Goal: Ask a question: Seek information or help from site administrators or community

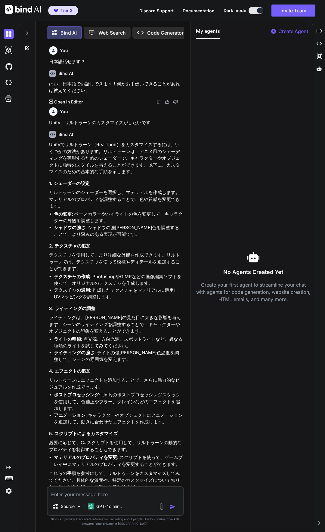
scroll to position [1176, 0]
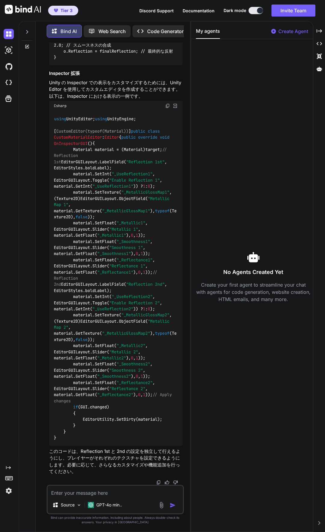
click at [59, 491] on textarea at bounding box center [115, 491] width 135 height 11
type textarea "こ"
click at [162, 507] on img at bounding box center [161, 505] width 7 height 7
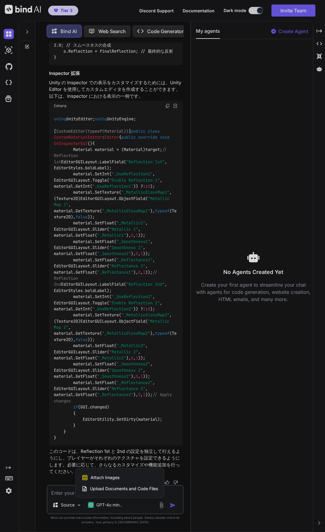
click at [151, 490] on span "Upload Documents and Code Files" at bounding box center [124, 489] width 68 height 6
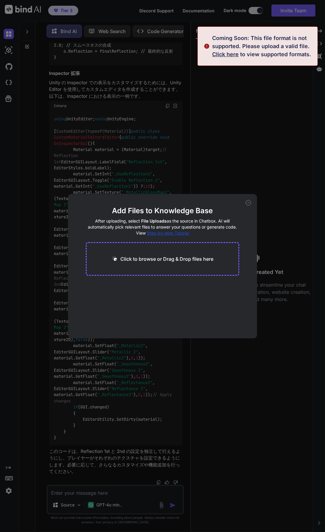
click at [230, 54] on span "Click here" at bounding box center [225, 54] width 26 height 6
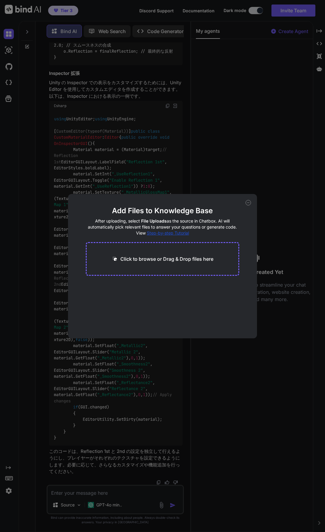
click at [210, 265] on div "Click to browse or Drag & Drop files here" at bounding box center [163, 259] width 154 height 34
click at [187, 256] on p "Click to browse or Drag & Drop files here" at bounding box center [166, 258] width 93 height 7
click at [247, 204] on icon at bounding box center [247, 202] width 5 height 5
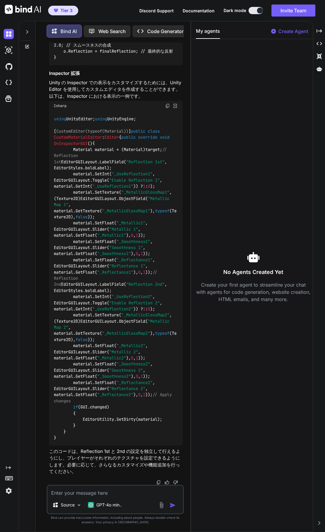
click at [97, 493] on textarea at bounding box center [115, 491] width 135 height 11
paste textarea "#lo IPSUM_DOLORS ametc AdipiScinge; seddo EiusmOdtemp; incididun utlAbor { // e…"
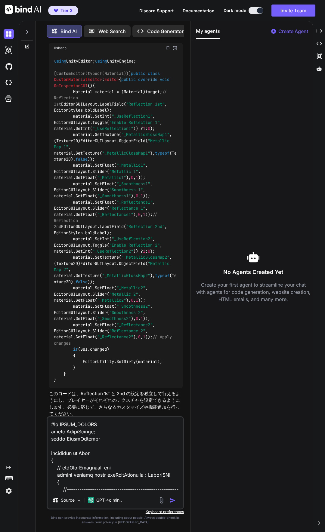
scroll to position [527, 0]
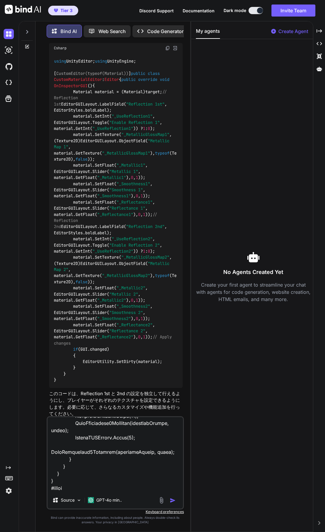
click at [77, 490] on textarea at bounding box center [115, 454] width 135 height 75
paste textarea "Loremi "Dolors/ameTcon_Adipi" { Elitseddoe { //--------------------------------…"
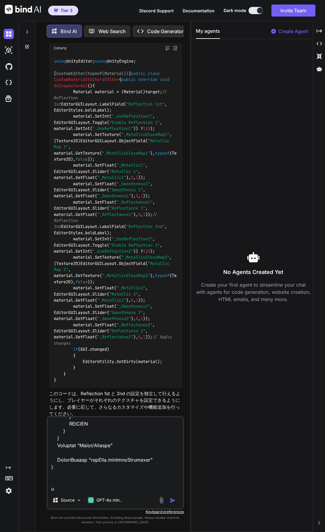
scroll to position [2187, 0]
type textarea "#lo IPSUM_DOLORS ametc AdipiScinge; seddo EiusmOdtemp; incididun utlAbor { // e…"
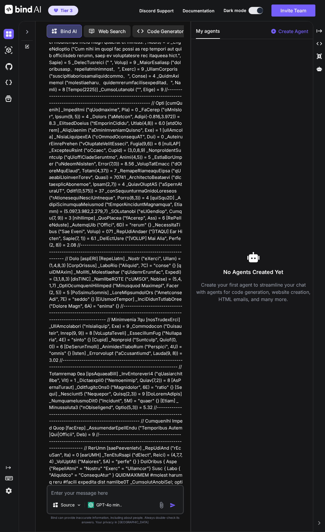
scroll to position [2038, 0]
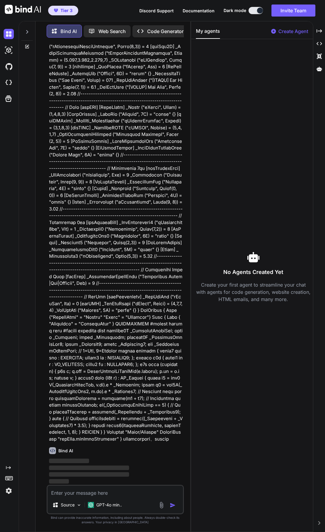
click at [154, 28] on p "Code Generator" at bounding box center [165, 31] width 36 height 7
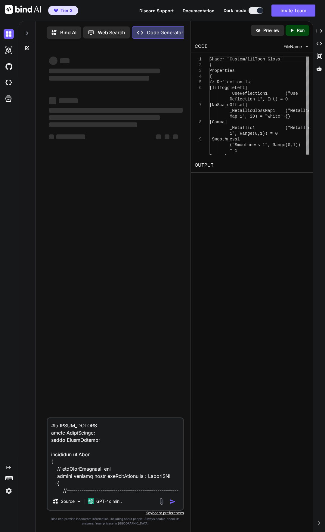
click at [168, 505] on div at bounding box center [168, 501] width 20 height 7
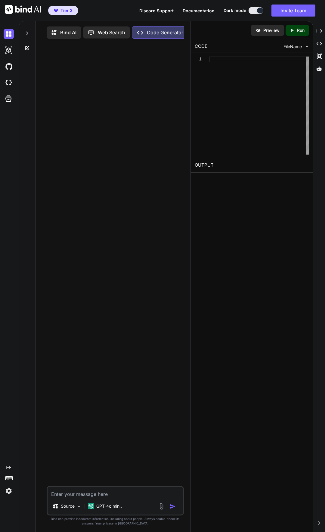
type textarea "x"
drag, startPoint x: 190, startPoint y: 104, endPoint x: 280, endPoint y: 103, distance: 89.6
click at [280, 103] on div "Bind AI Web Search Created with Pixso. Code Generator Source GPT-4o min.. Creat…" at bounding box center [172, 276] width 306 height 511
click at [74, 494] on textarea at bounding box center [115, 492] width 135 height 11
type textarea "ｔ"
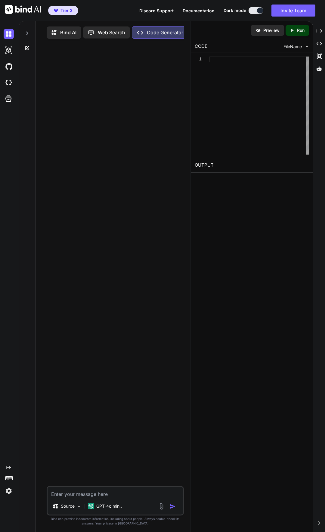
type textarea "x"
type textarea "つ"
type textarea "x"
type textarea "つｋ"
type textarea "x"
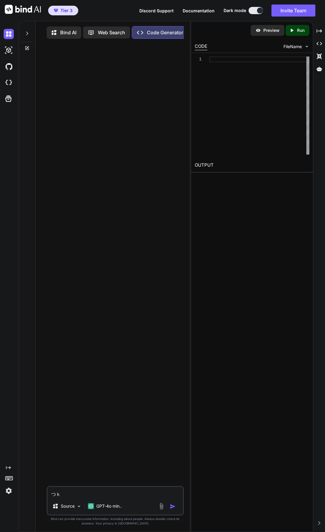
type textarea "つか"
type textarea "x"
type textarea "つかい"
type textarea "x"
type textarea "つかいあ"
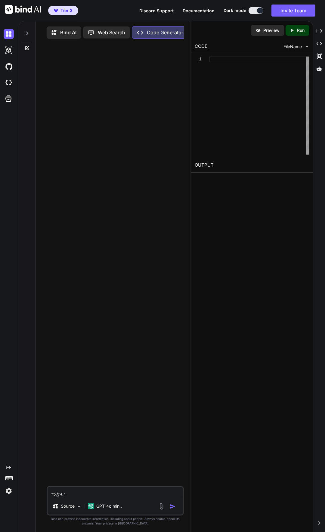
type textarea "x"
type textarea "つかいあｋ"
type textarea "x"
type textarea "つかいあか"
type textarea "x"
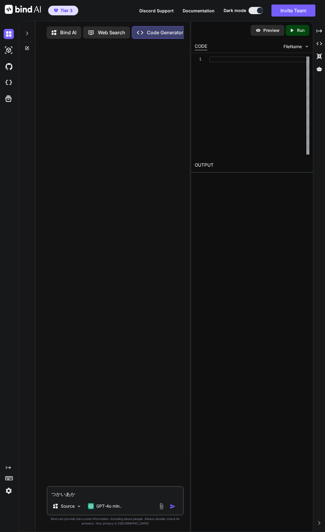
type textarea "つかいあかｔ"
type textarea "x"
type textarea "つかいあかた"
type textarea "x"
type textarea "つかいあか"
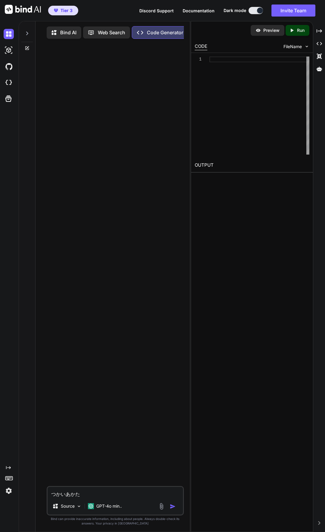
type textarea "x"
type textarea "つかいあ"
type textarea "x"
type textarea "つかい"
type textarea "x"
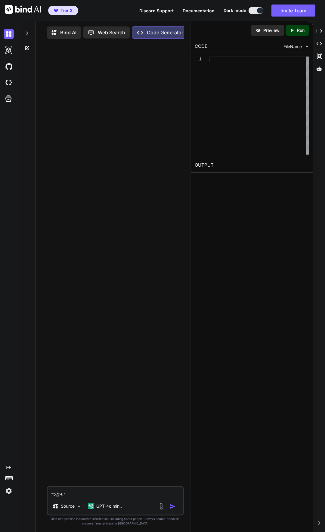
type textarea "つか"
type textarea "x"
type textarea "つかい"
type textarea "x"
type textarea "つかいｋ"
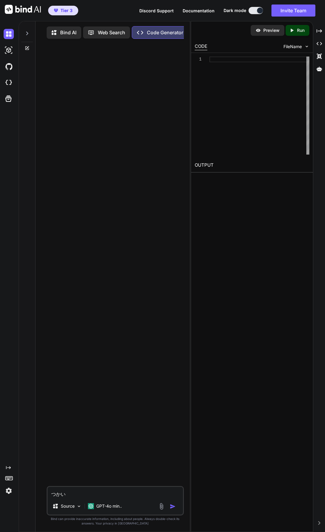
type textarea "x"
type textarea "つかいか"
type textarea "x"
type textarea "つかいかｔ"
type textarea "x"
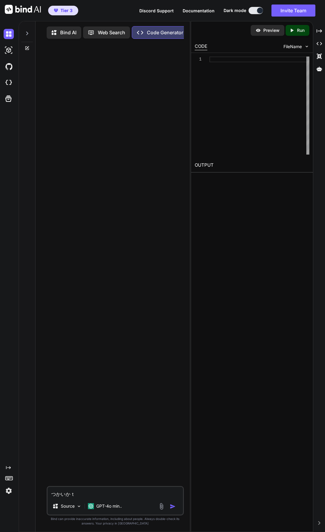
type textarea "つかいかた"
type textarea "x"
type textarea "つかいかたｇ"
type textarea "x"
type textarea "つかいかたが"
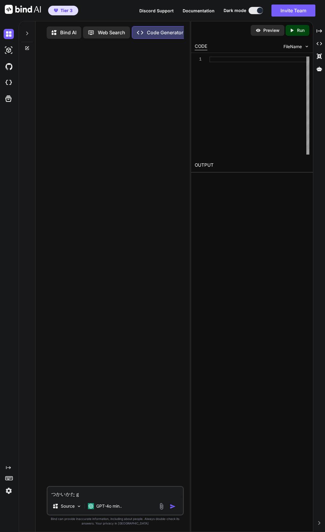
type textarea "x"
type textarea "つかいかたがｗ"
type textarea "x"
type textarea "つかいかたがわ"
type textarea "x"
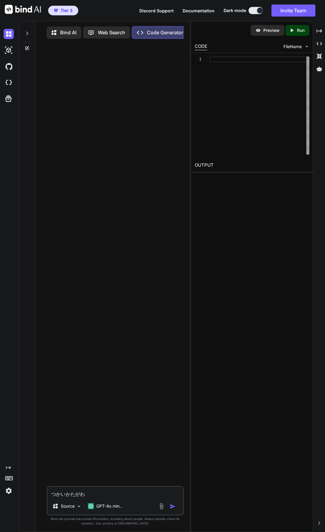
type textarea "つかいかたがわｋ"
type textarea "x"
type textarea "つかいかたがわか"
type textarea "x"
type textarea "つかいかたがわかｒ"
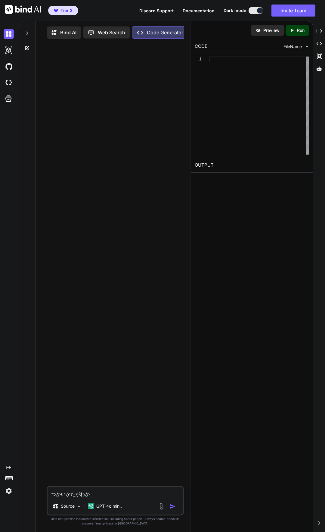
type textarea "x"
type textarea "つかいかたがわから"
type textarea "x"
type textarea "つかいかたがわからｎ"
type textarea "x"
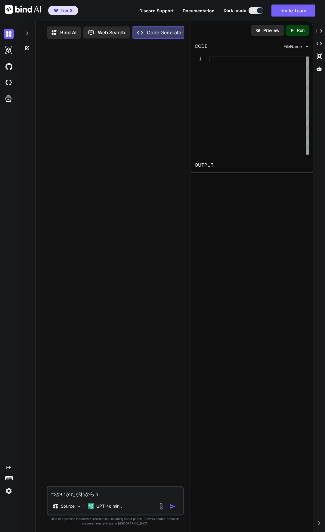
type textarea "つかいかたがわからな"
type textarea "x"
type textarea "つかいかたがわからない"
type textarea "x"
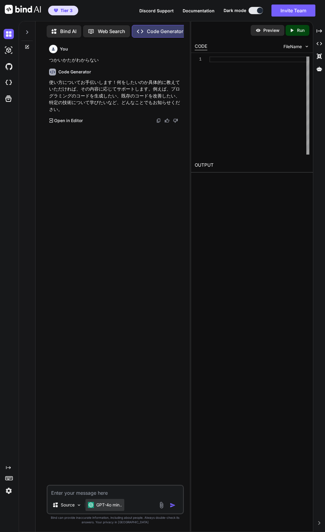
click at [121, 507] on p "GPT-4o min.." at bounding box center [109, 505] width 26 height 6
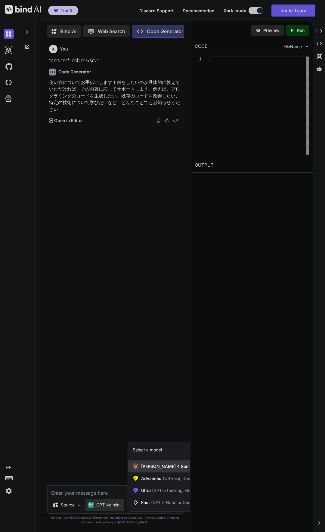
click at [156, 469] on span "Claude 4 Sonnet (Add API Key)" at bounding box center [181, 466] width 81 height 6
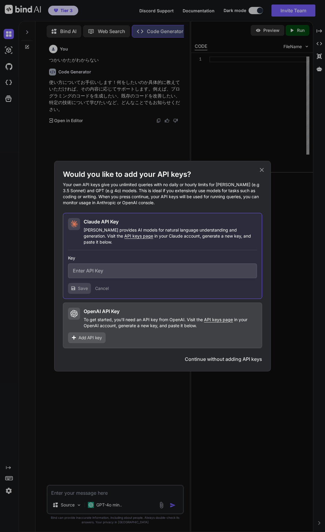
click at [264, 173] on icon at bounding box center [261, 170] width 7 height 7
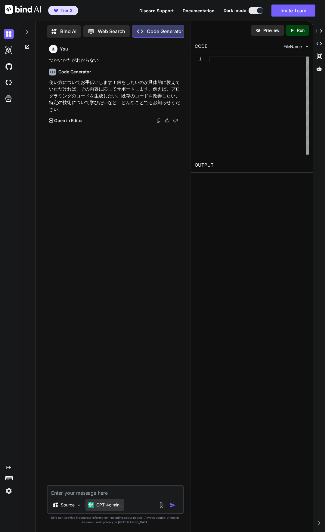
click at [113, 507] on p "GPT-4o min.." at bounding box center [109, 505] width 26 height 6
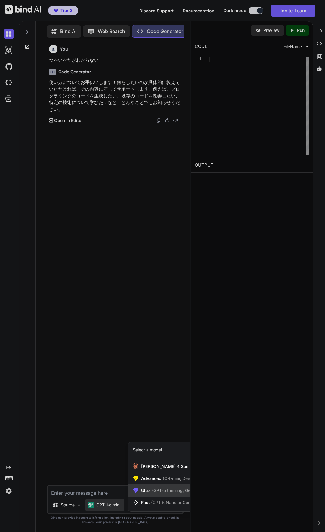
click at [145, 488] on span "Ultra (GPT-5 thinking, Gemini 2.5 Pro)" at bounding box center [178, 490] width 74 height 6
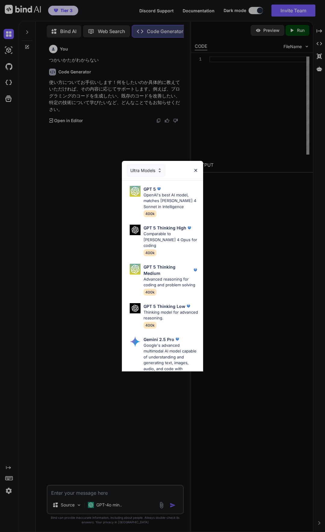
click at [198, 170] on img at bounding box center [195, 170] width 5 height 5
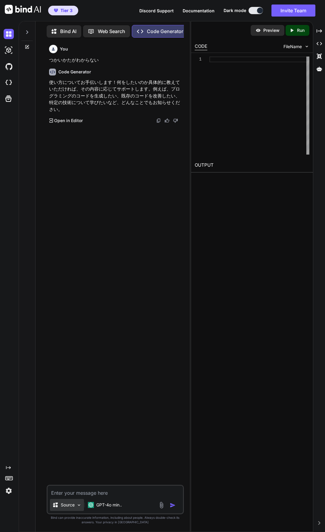
click at [74, 504] on p "Source" at bounding box center [68, 505] width 14 height 6
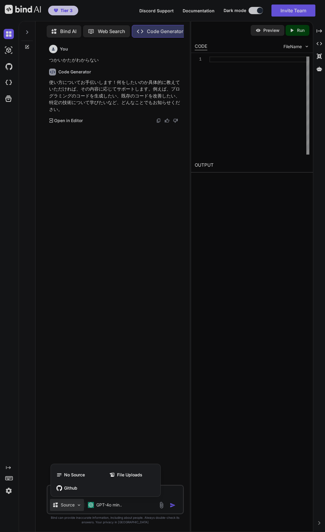
click at [88, 341] on div at bounding box center [162, 266] width 325 height 532
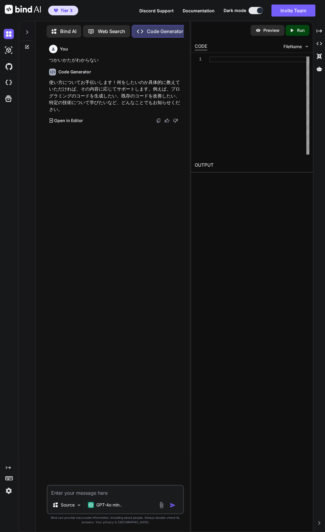
click at [29, 46] on icon at bounding box center [27, 47] width 5 height 5
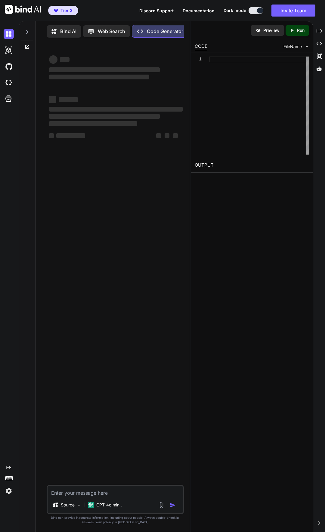
click at [27, 31] on icon at bounding box center [27, 32] width 5 height 5
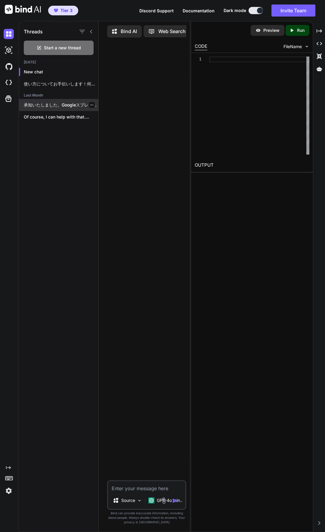
click at [43, 103] on p "承知いたしました。GoogleスプレッドシートをヘッドレスCMSとして活用し、東京の店舗物件賃貸検索サイトを構築します。 ご要望に基づき、参考サイト（abc-…" at bounding box center [61, 105] width 75 height 6
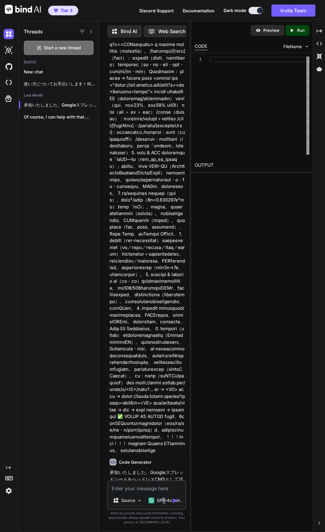
scroll to position [481, 0]
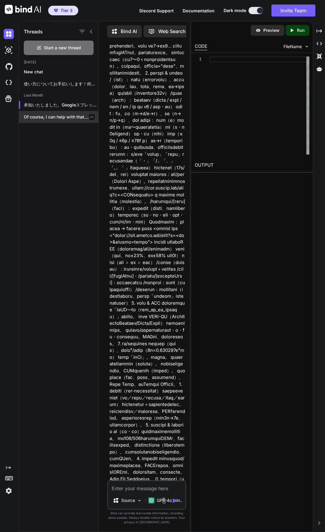
click at [53, 119] on div "Of course, I can help with that...." at bounding box center [58, 117] width 79 height 12
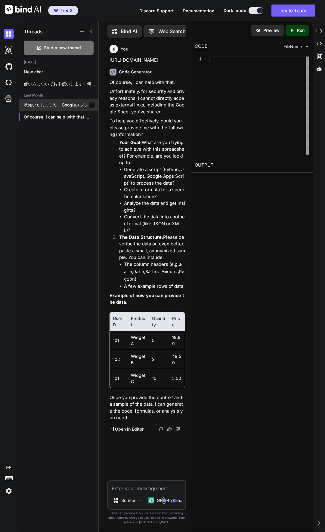
click at [32, 106] on p "承知いたしました。GoogleスプレッドシートをヘッドレスCMSとして活用し、東京の店舗物件賃貸検索サイトを構築します。 ご要望に基づき、参考サイト（abc-…" at bounding box center [61, 105] width 75 height 6
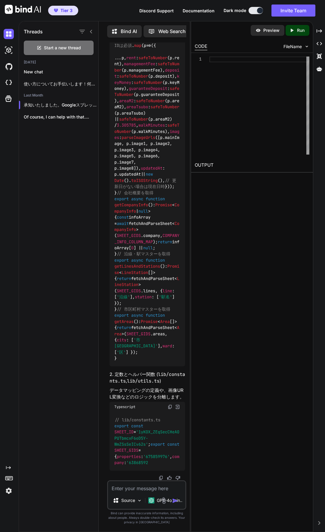
scroll to position [3242, 0]
click at [316, 32] on icon at bounding box center [318, 30] width 5 height 3
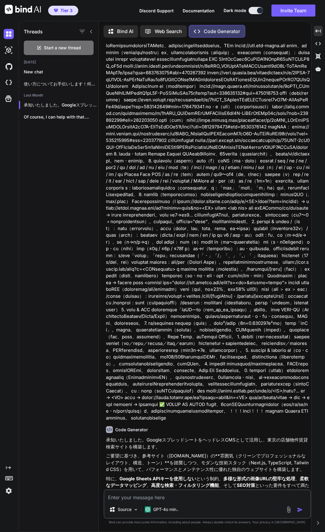
scroll to position [0, 0]
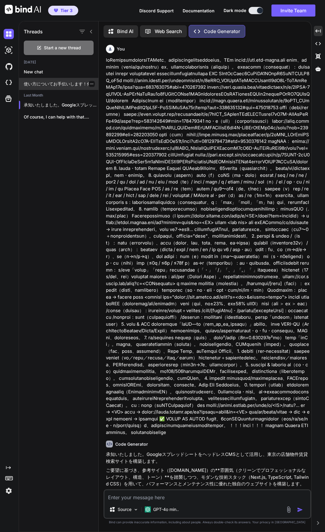
click at [35, 81] on p "使い方についてお手伝いします！何をしたいのか具体的に教えていただければ、その内容..." at bounding box center [61, 84] width 75 height 6
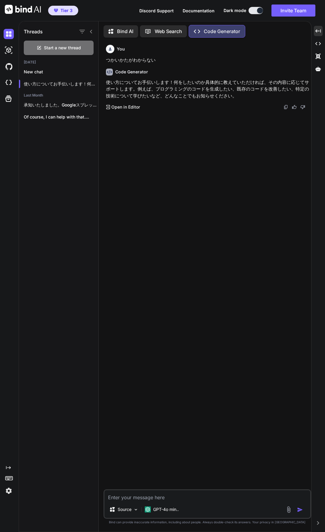
type textarea "x"
